Goal: Find specific page/section: Find specific page/section

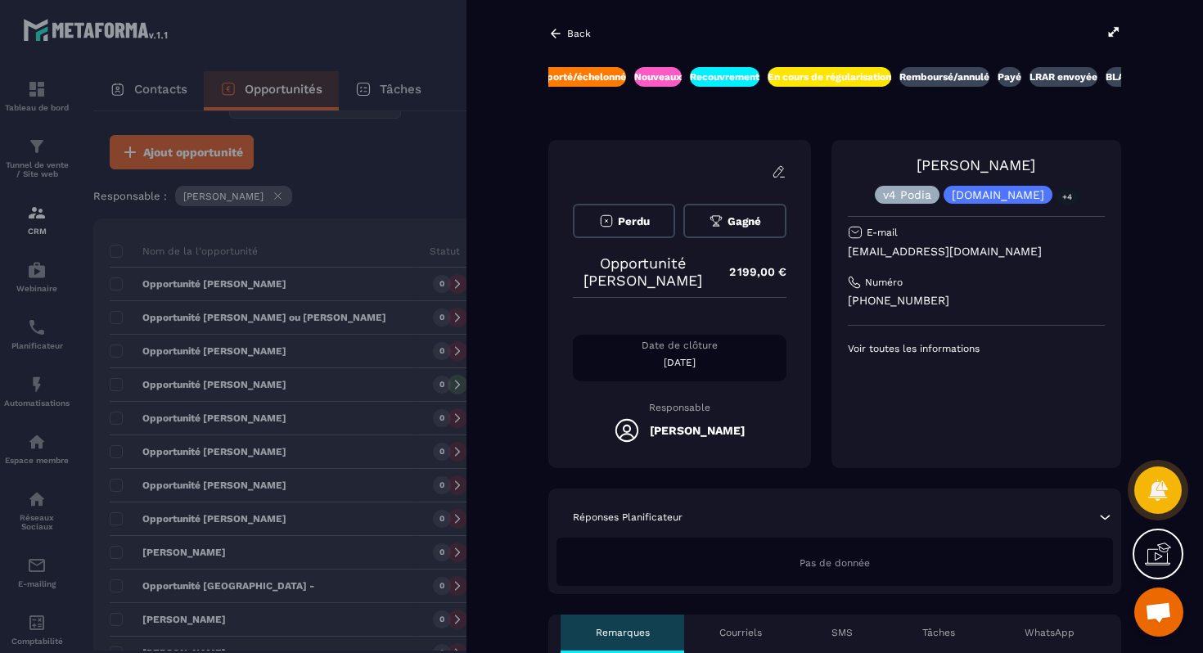
scroll to position [0, 474]
click at [931, 246] on p "[EMAIL_ADDRESS][DOMAIN_NAME]" at bounding box center [976, 252] width 257 height 16
copy div "[EMAIL_ADDRESS][DOMAIN_NAME]"
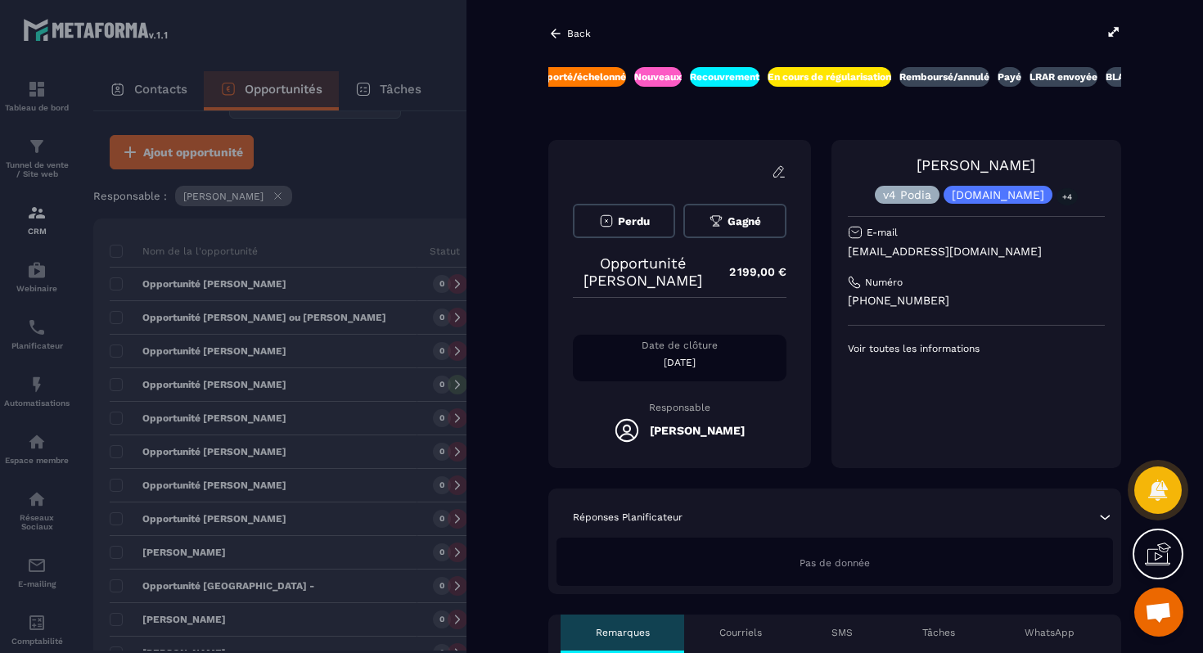
click at [556, 34] on icon at bounding box center [555, 33] width 15 height 15
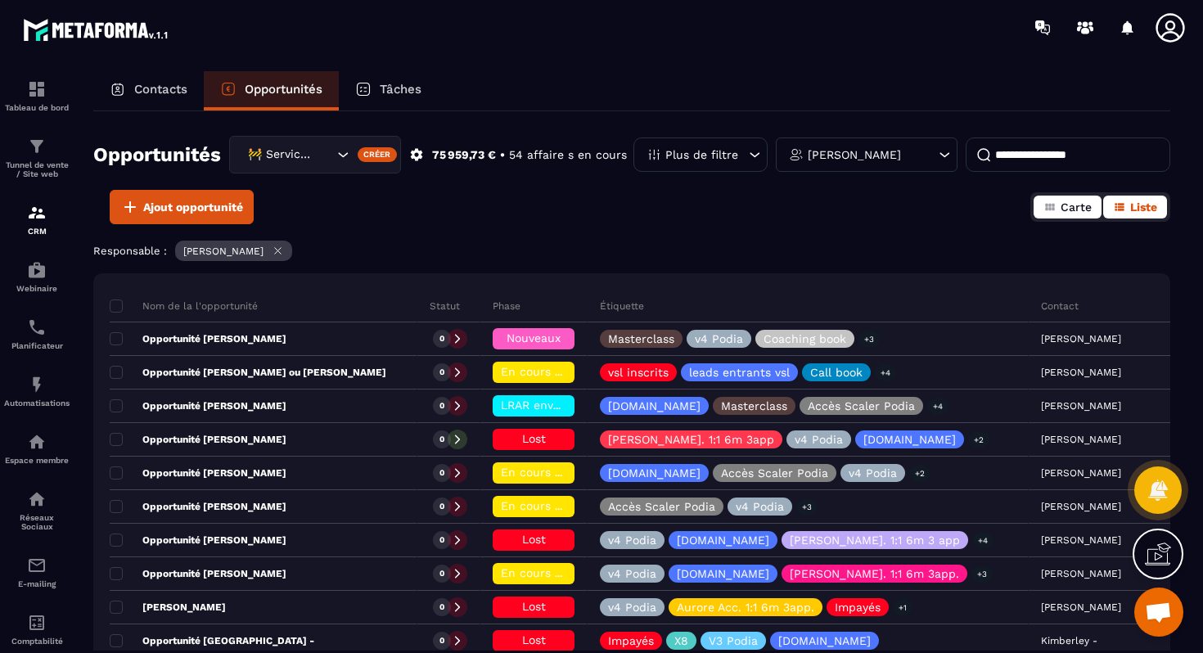
click at [1045, 215] on button "Carte" at bounding box center [1068, 207] width 68 height 23
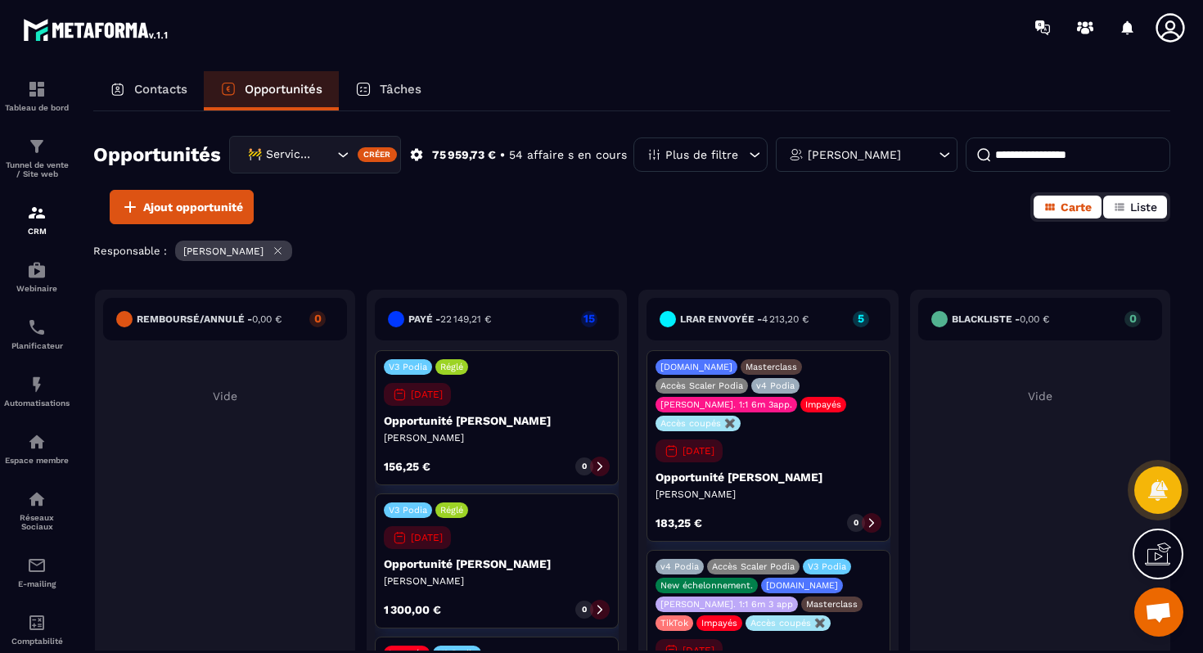
click at [1144, 201] on span "Liste" at bounding box center [1143, 207] width 27 height 13
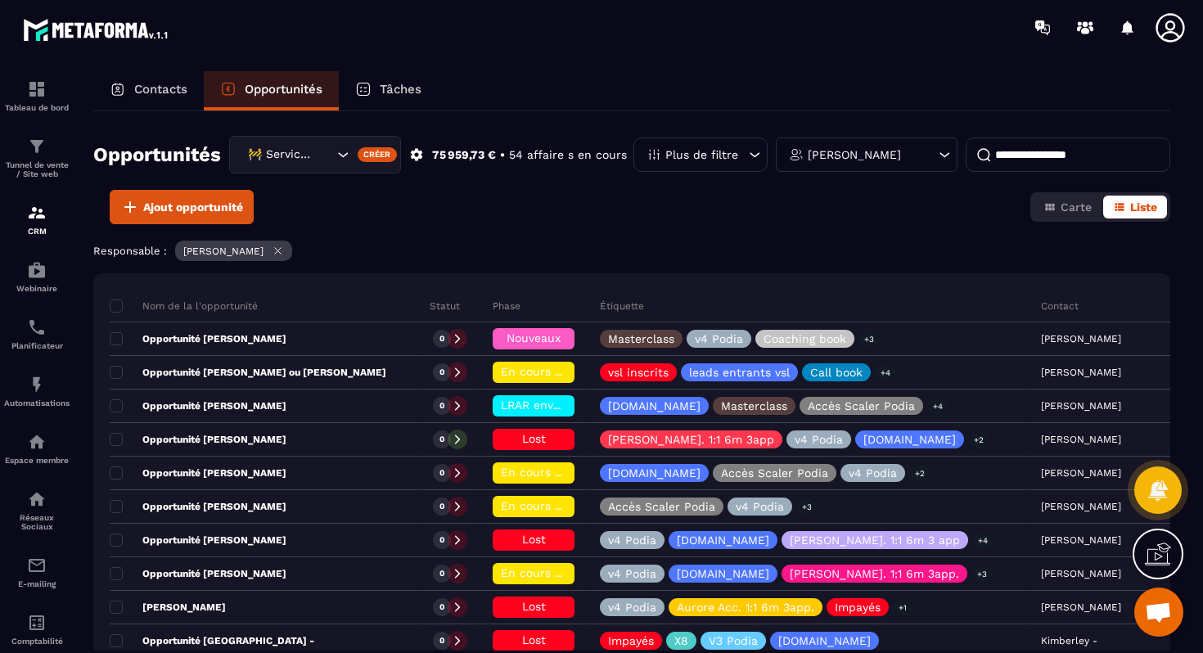
click at [1130, 164] on input at bounding box center [1068, 155] width 205 height 34
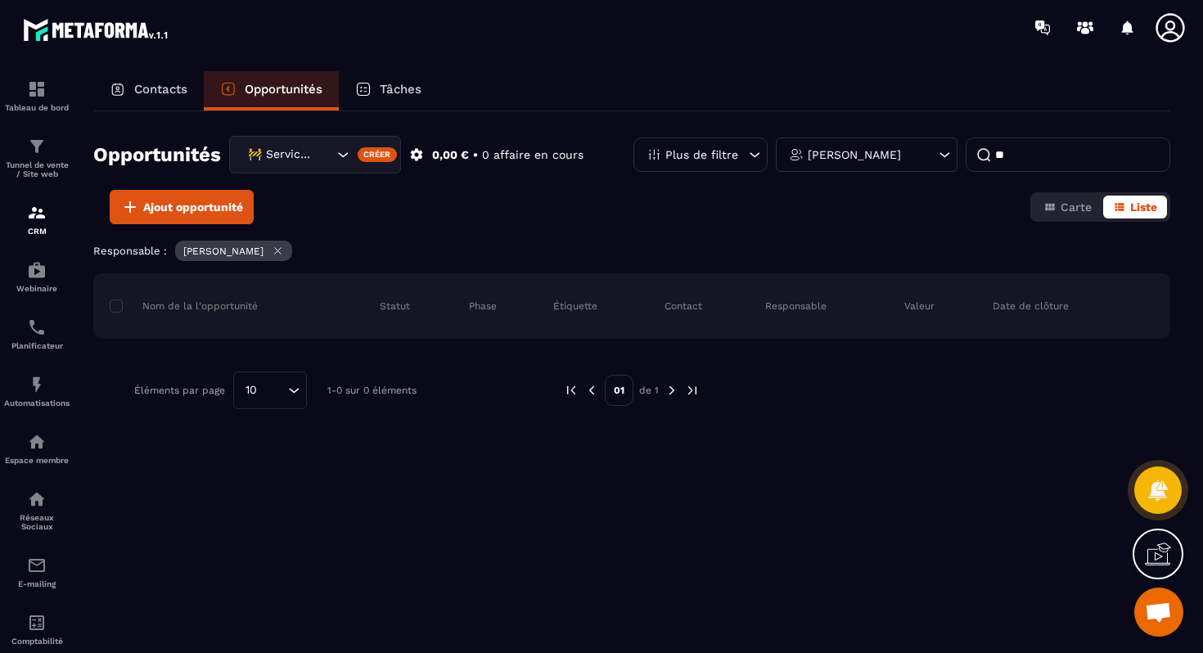
type input "*"
